Goal: Task Accomplishment & Management: Manage account settings

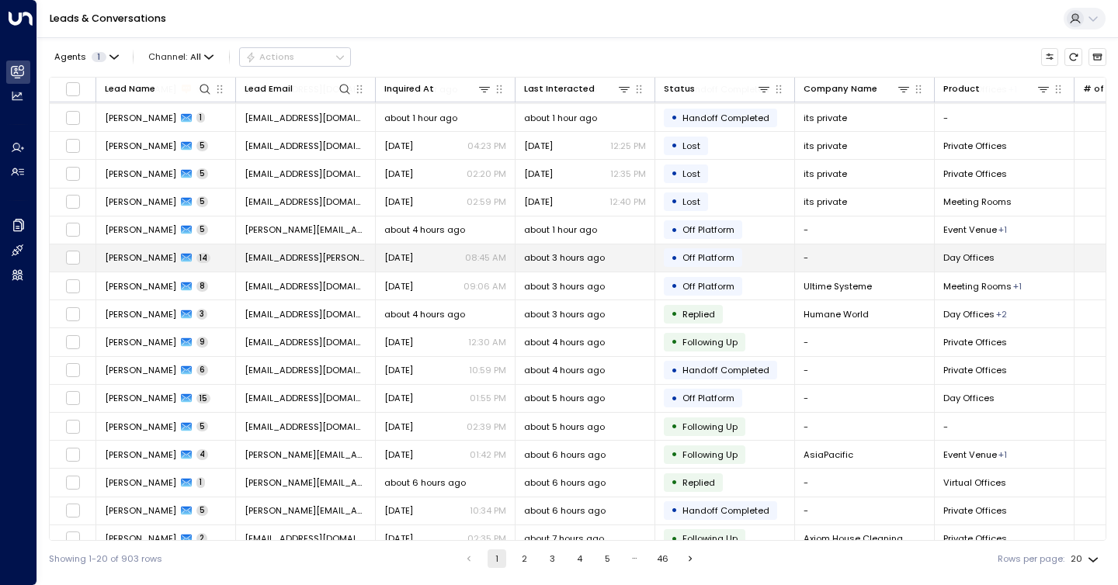
scroll to position [95, 0]
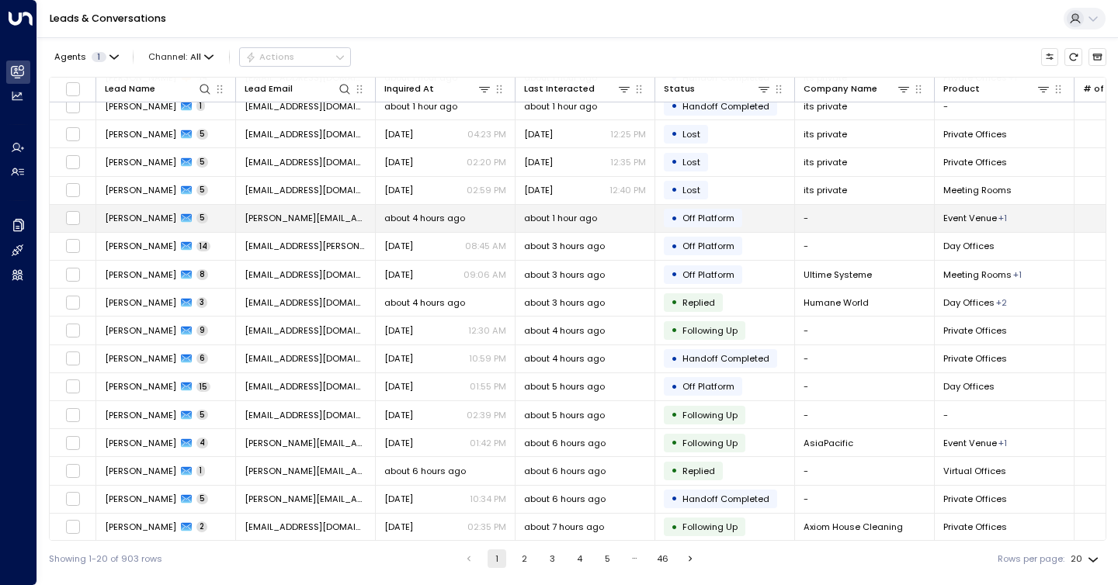
click at [764, 220] on td "• Off Platform" at bounding box center [725, 218] width 140 height 27
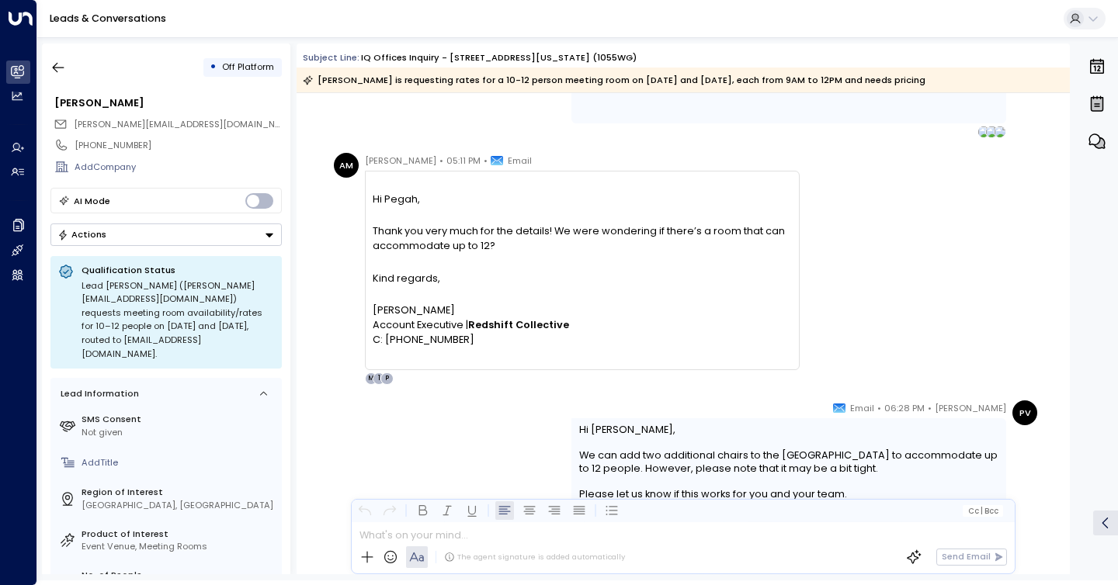
scroll to position [2154, 0]
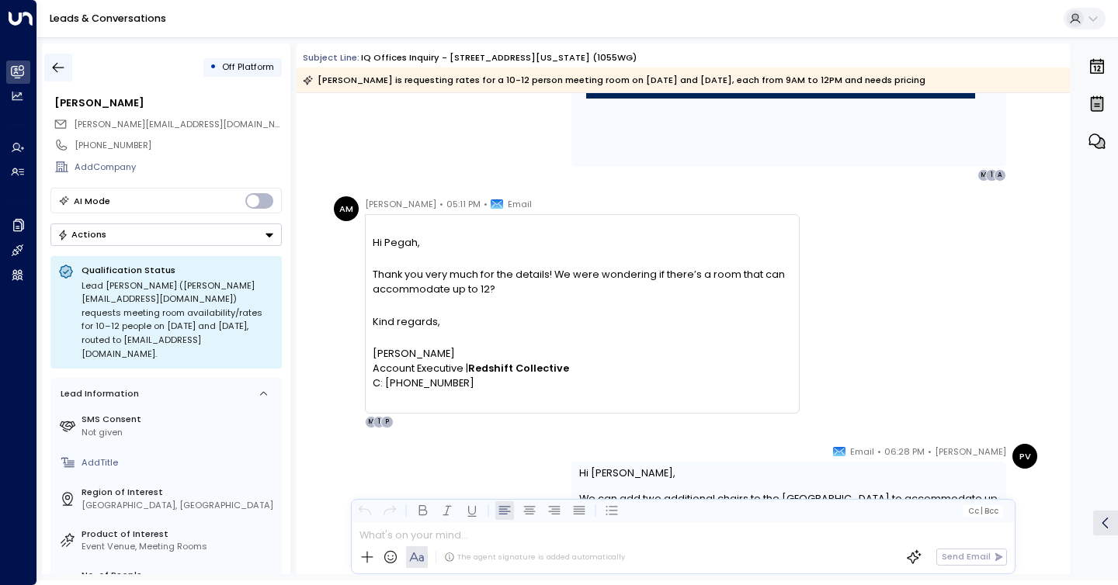
click at [59, 69] on icon "button" at bounding box center [58, 68] width 16 height 16
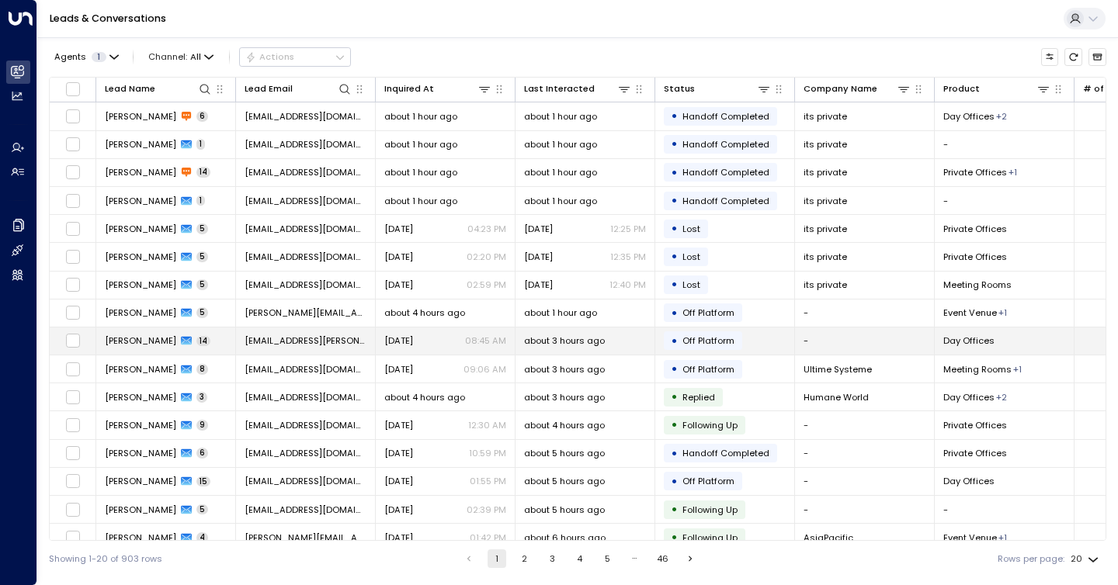
click at [538, 335] on span "about 3 hours ago" at bounding box center [564, 341] width 81 height 12
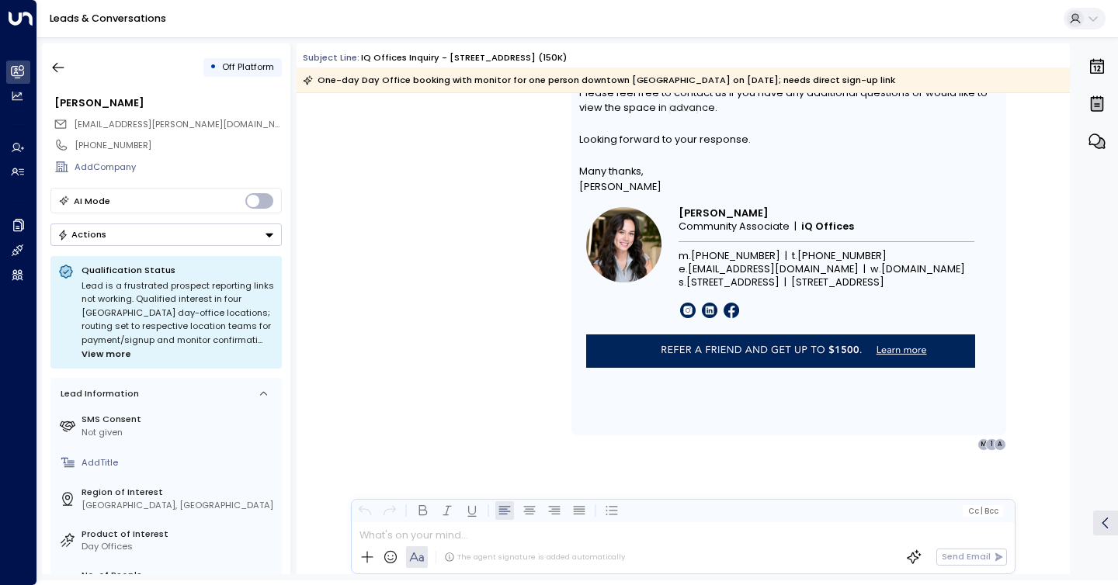
scroll to position [8521, 0]
click at [71, 83] on div "• Off Platform Asantewaa Asima [EMAIL_ADDRESS][PERSON_NAME][DOMAIN_NAME] [PHONE…" at bounding box center [166, 308] width 248 height 531
click at [63, 77] on button "button" at bounding box center [58, 68] width 28 height 28
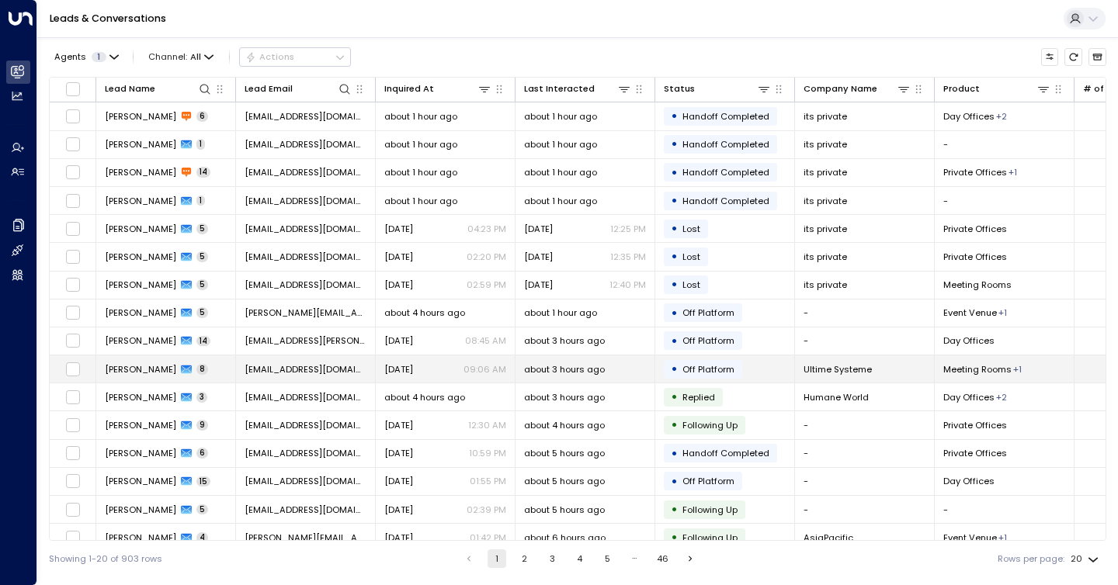
click at [591, 368] on span "about 3 hours ago" at bounding box center [564, 369] width 81 height 12
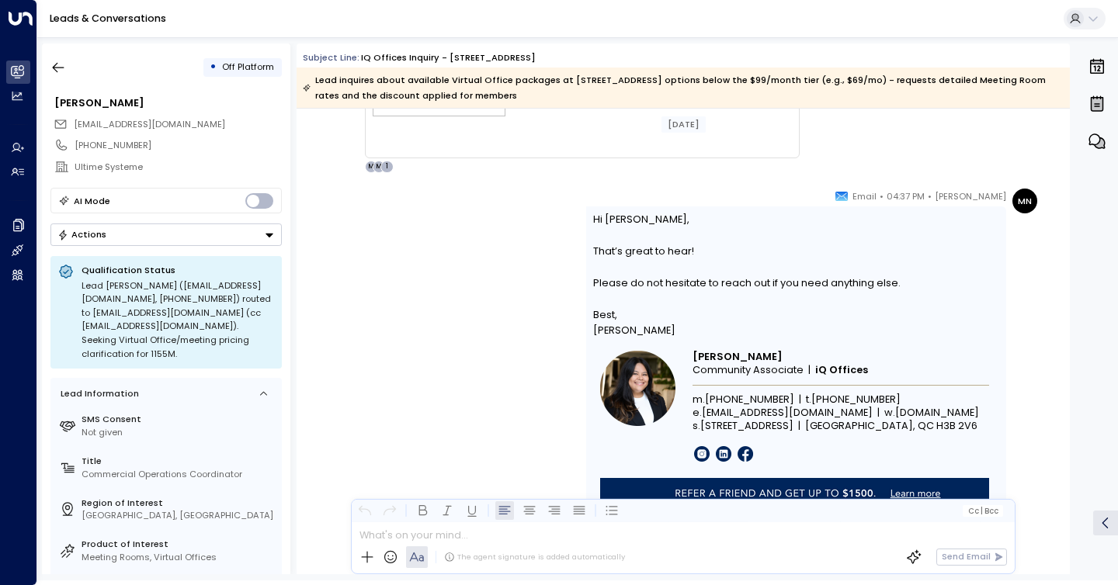
scroll to position [4846, 0]
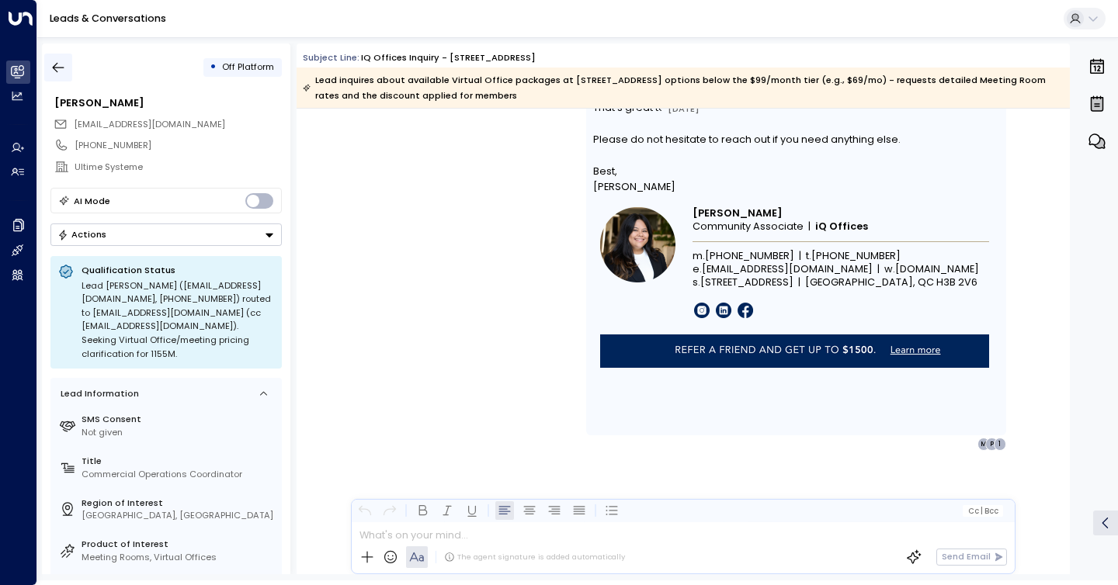
click at [43, 67] on div "• Off Platform [PERSON_NAME] [EMAIL_ADDRESS][DOMAIN_NAME] [PHONE_NUMBER] Ultime…" at bounding box center [166, 308] width 248 height 531
click at [50, 67] on icon "button" at bounding box center [58, 68] width 16 height 16
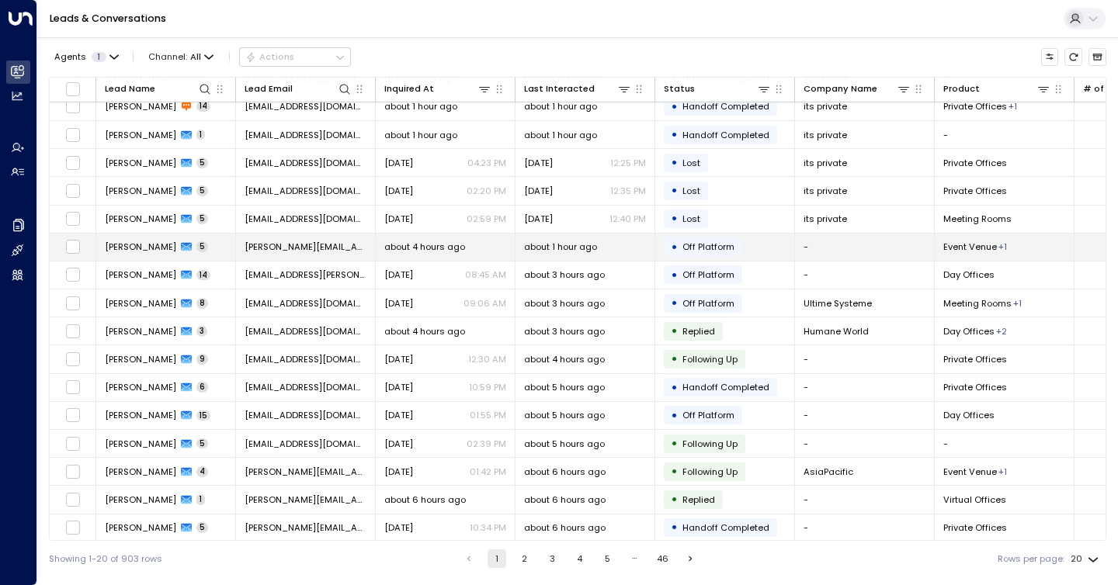
scroll to position [128, 0]
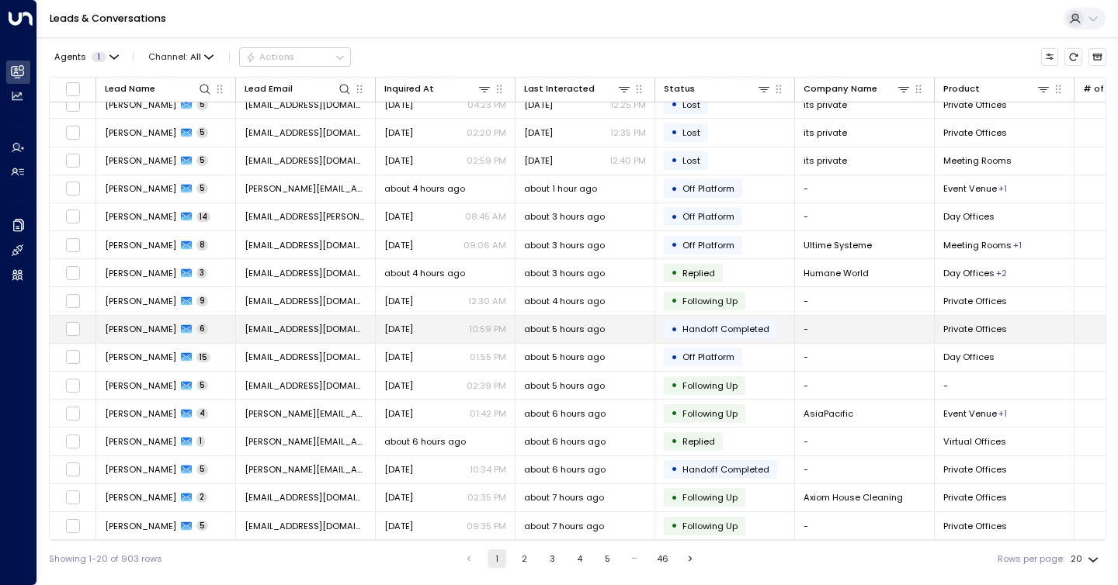
click at [494, 323] on p "10:59 PM" at bounding box center [487, 329] width 37 height 12
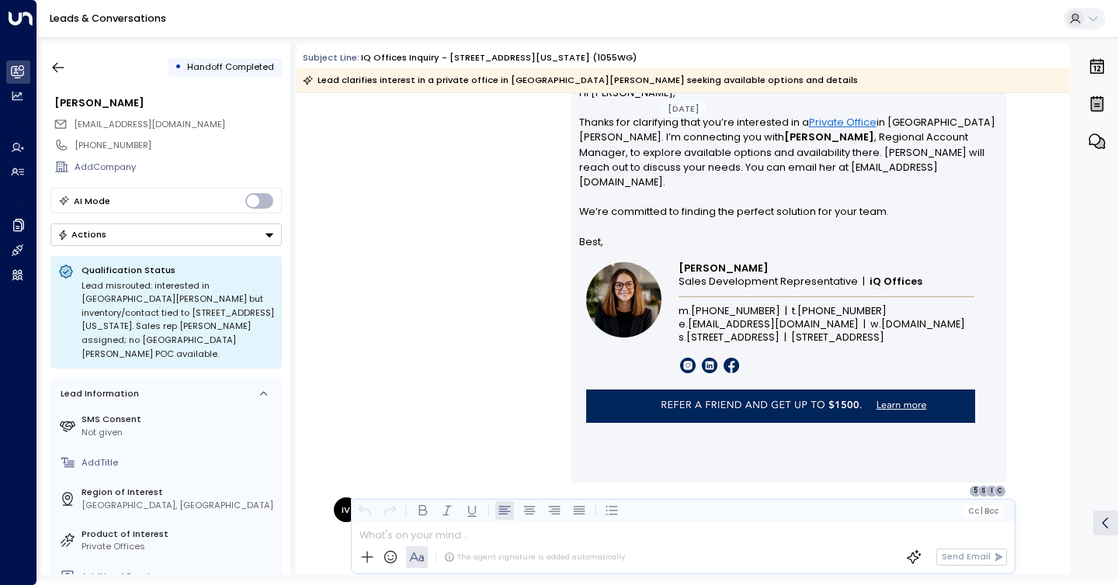
scroll to position [2666, 0]
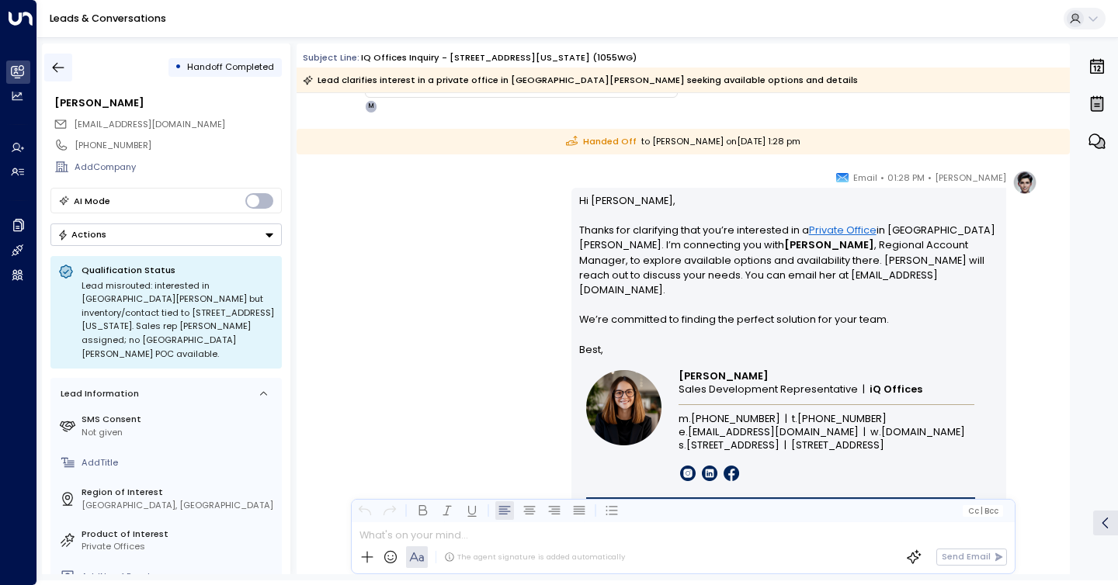
click at [71, 66] on button "button" at bounding box center [58, 68] width 28 height 28
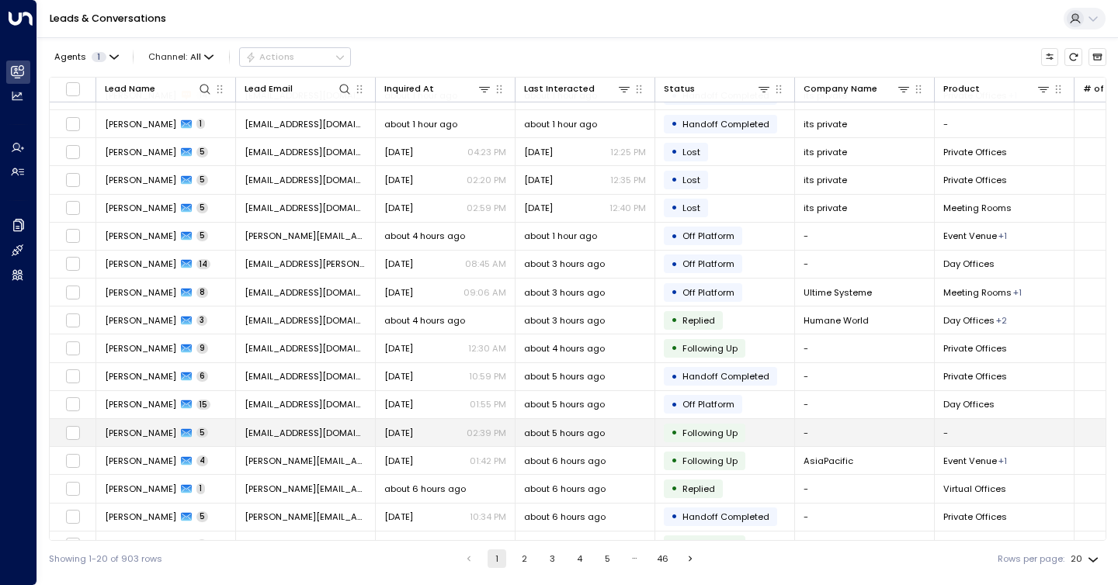
scroll to position [90, 0]
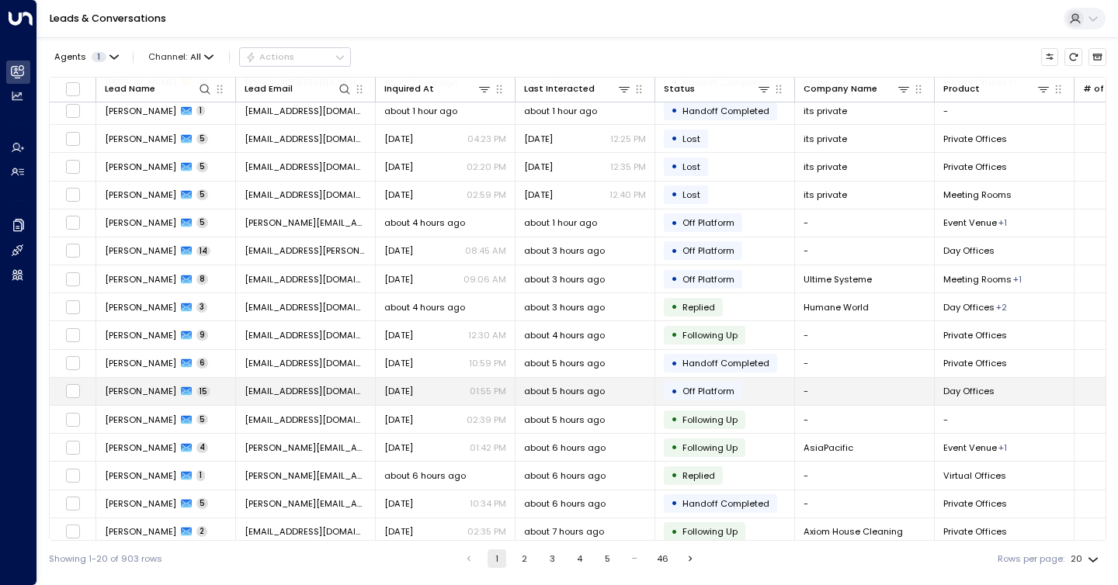
click at [339, 388] on td "[EMAIL_ADDRESS][DOMAIN_NAME]" at bounding box center [306, 391] width 140 height 27
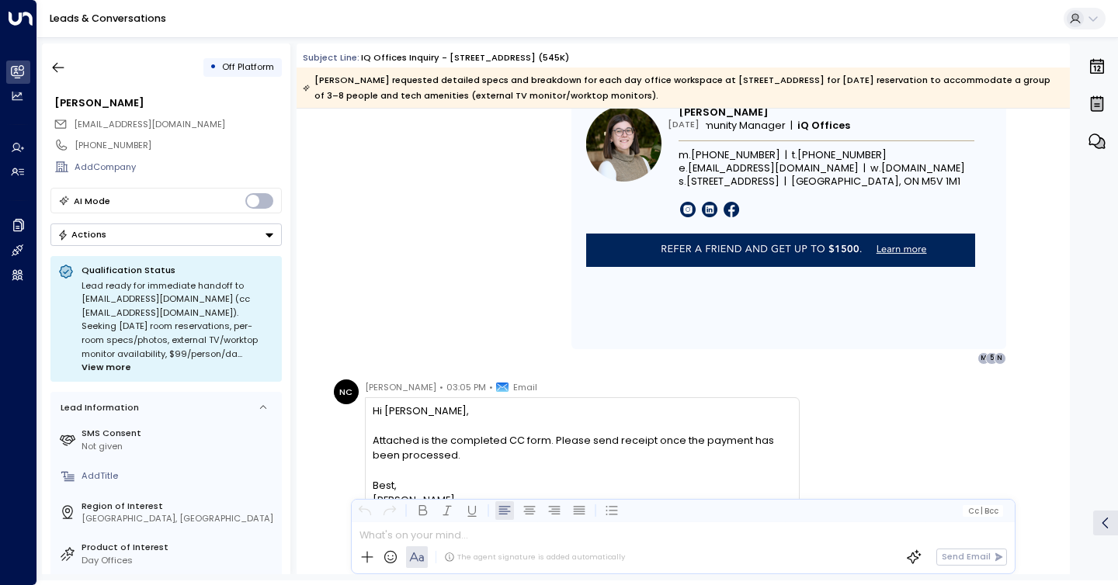
scroll to position [7991, 0]
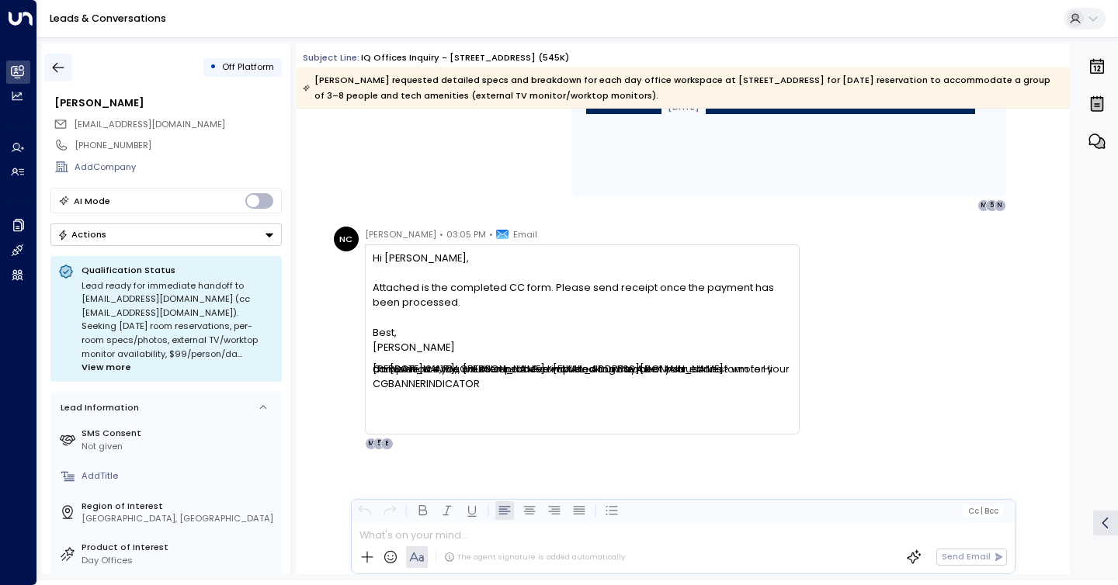
click at [57, 63] on icon "button" at bounding box center [59, 68] width 12 height 10
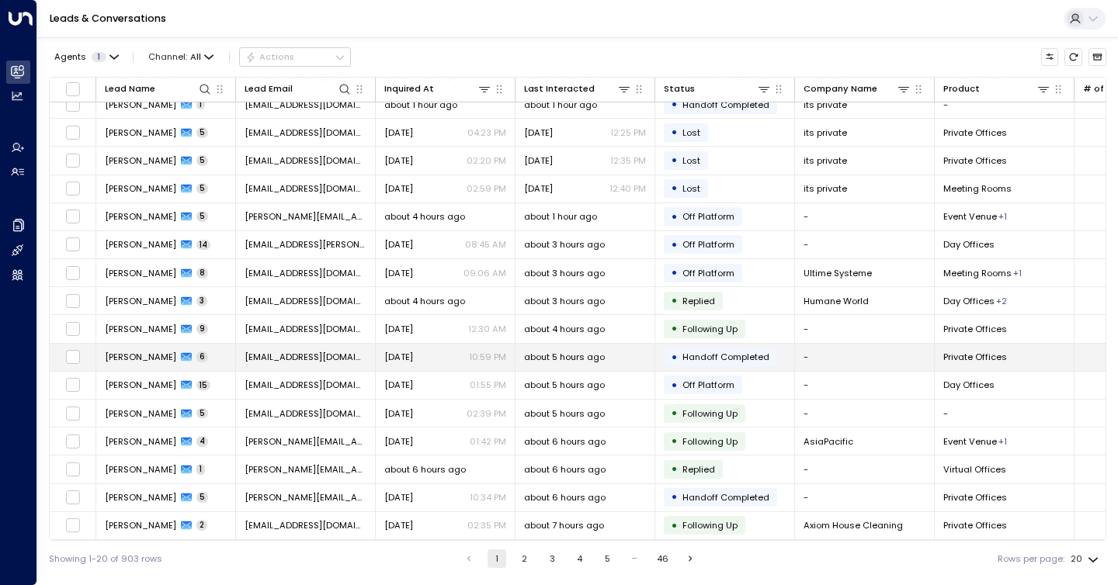
scroll to position [128, 0]
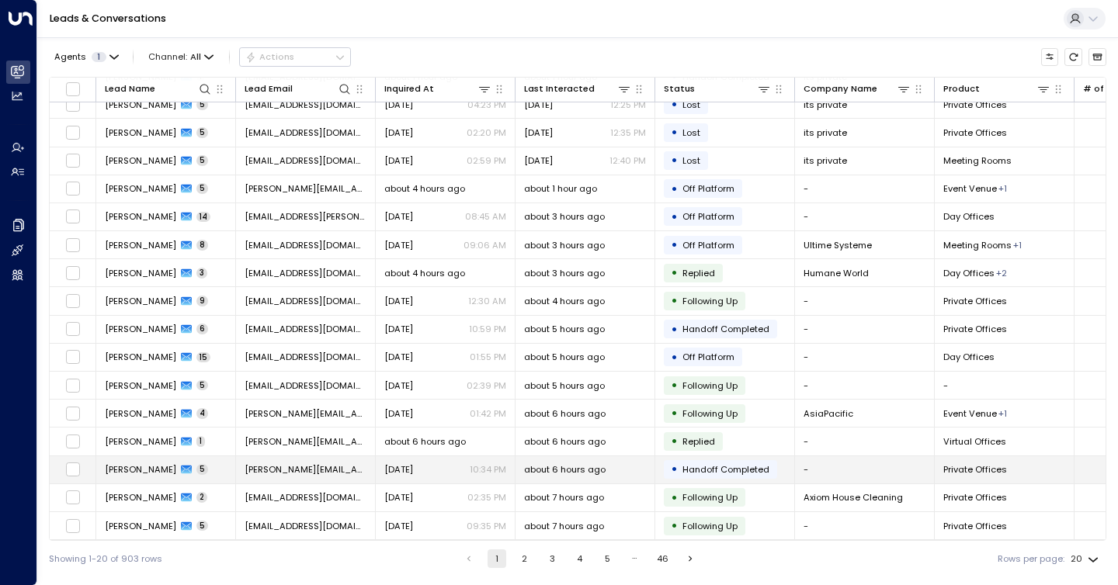
click at [594, 463] on span "about 6 hours ago" at bounding box center [564, 469] width 81 height 12
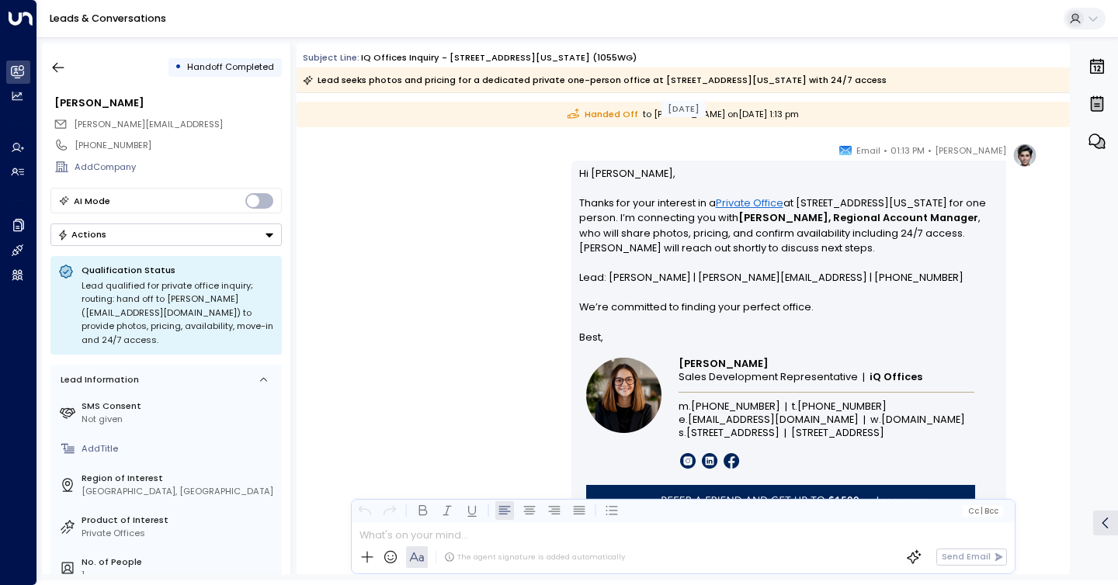
scroll to position [2800, 0]
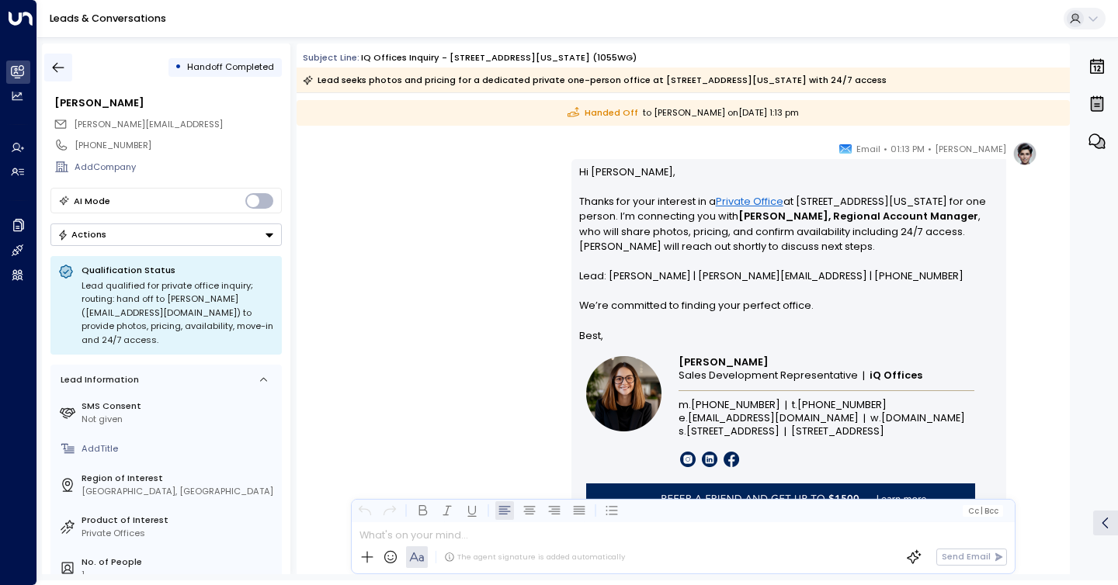
click at [64, 78] on button "button" at bounding box center [58, 68] width 28 height 28
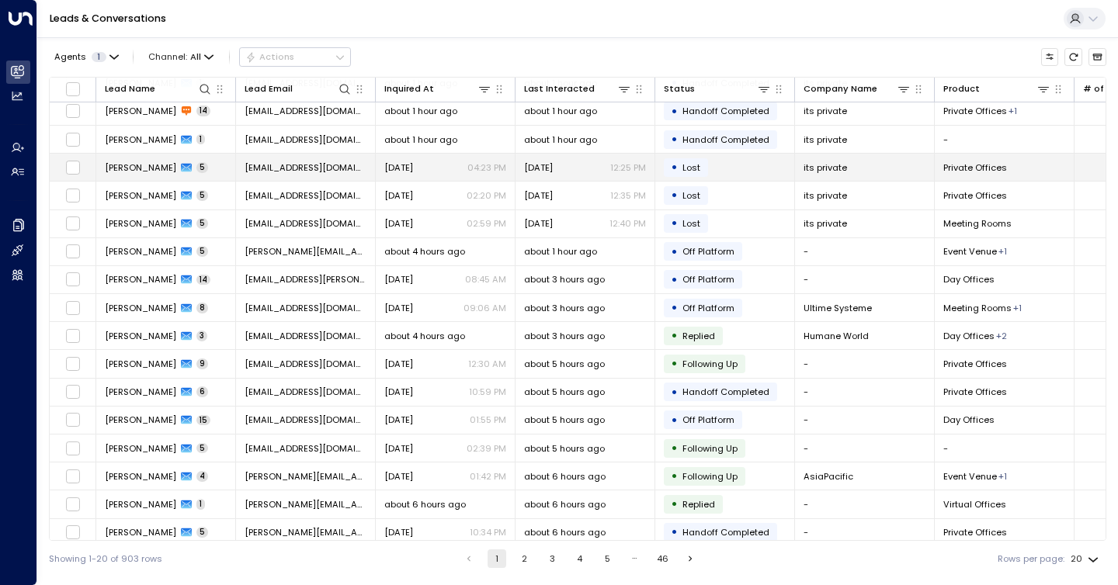
scroll to position [128, 0]
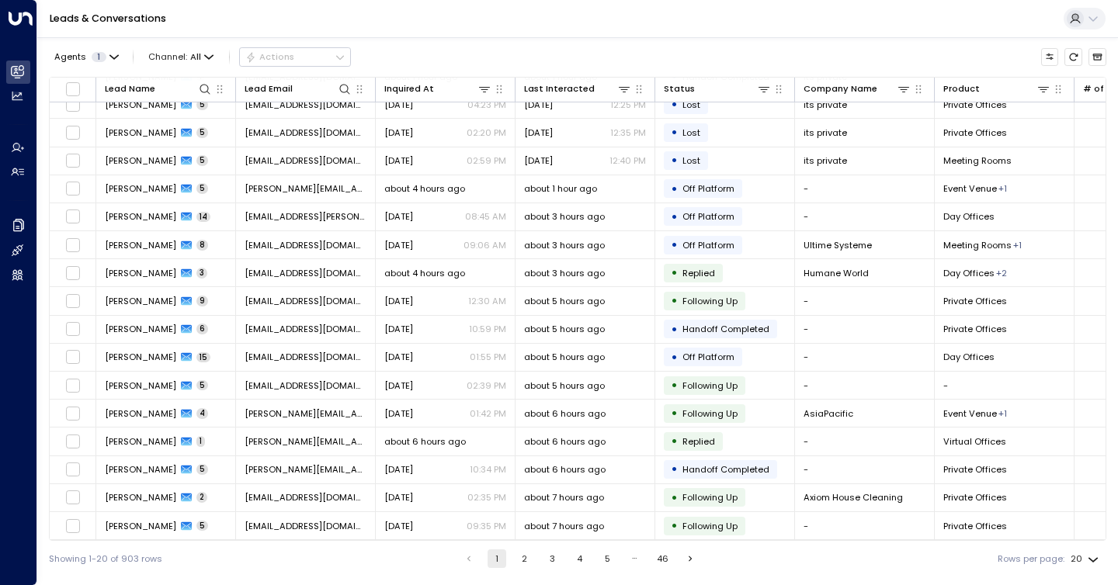
click at [519, 554] on button "2" at bounding box center [524, 559] width 19 height 19
